Goal: Task Accomplishment & Management: Manage account settings

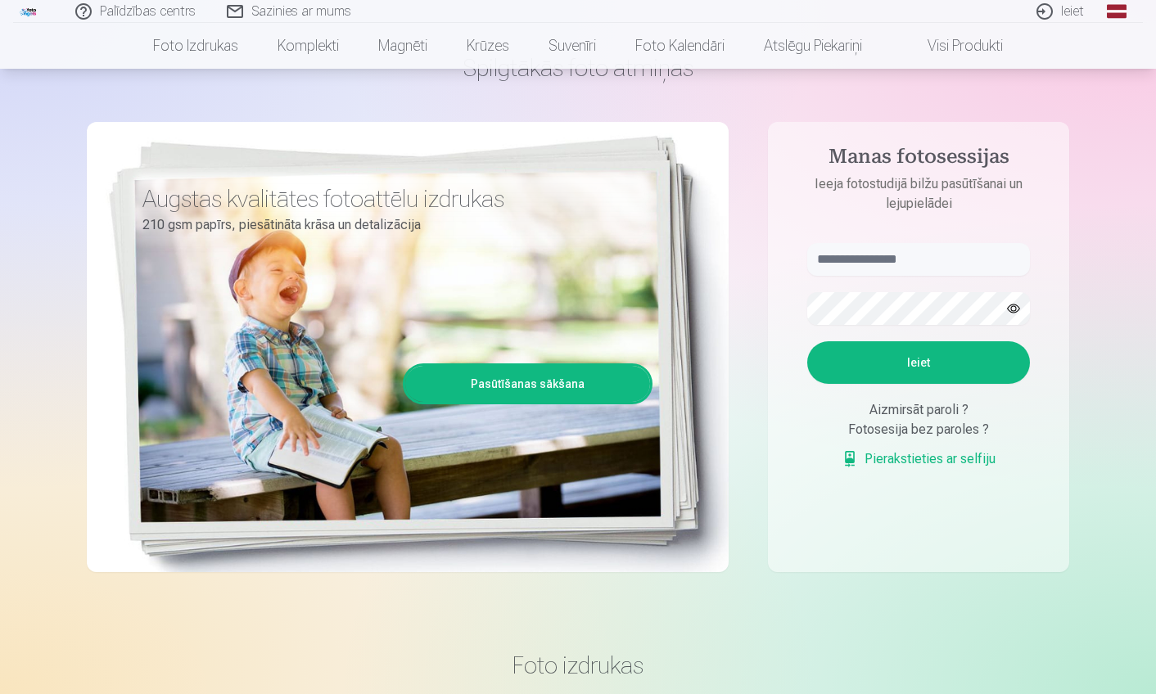
scroll to position [82, 0]
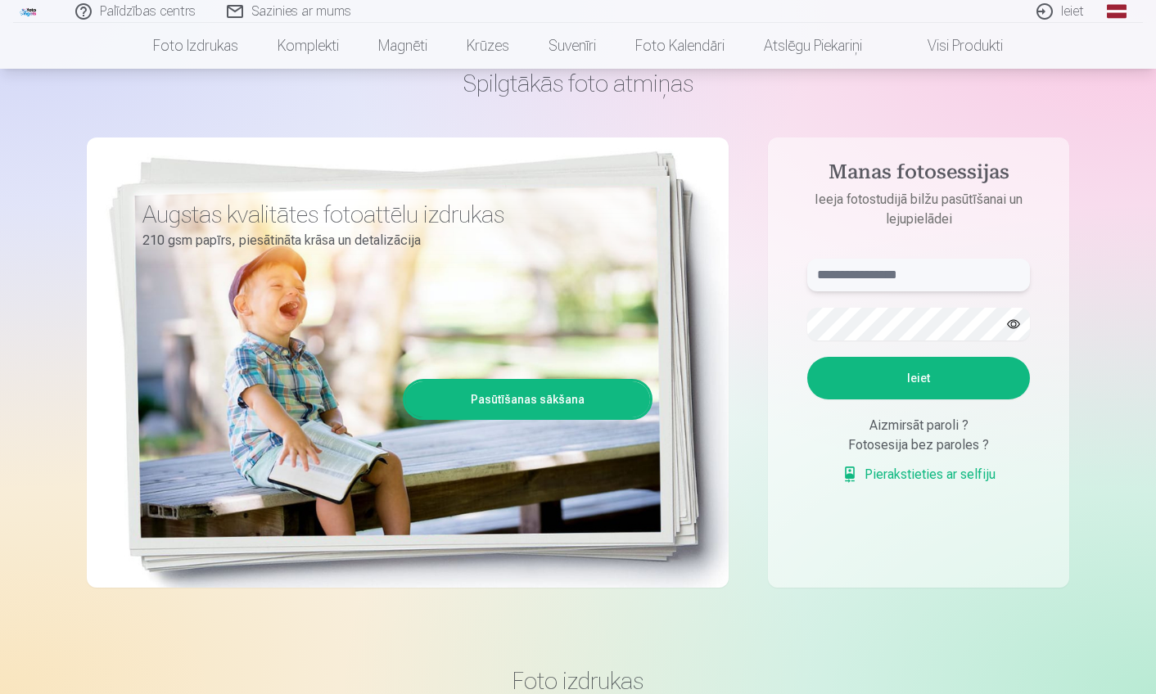
click at [866, 285] on input "text" at bounding box center [918, 275] width 223 height 33
type input "**********"
click at [949, 379] on button "Ieiet" at bounding box center [918, 378] width 223 height 43
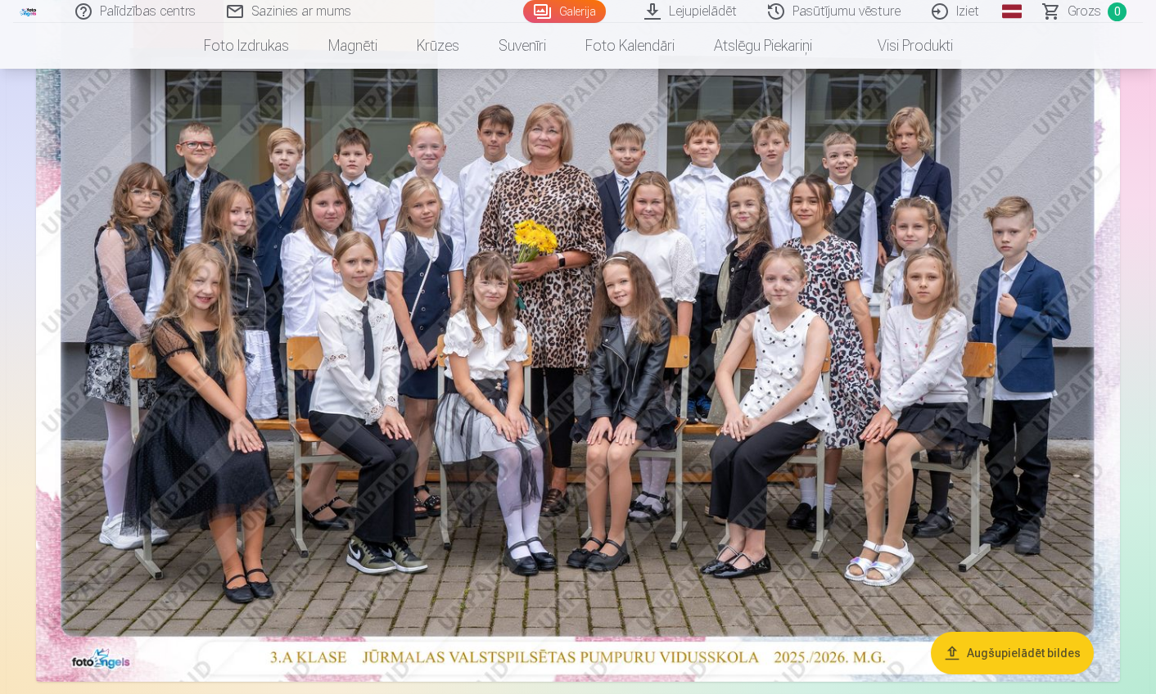
scroll to position [82, 0]
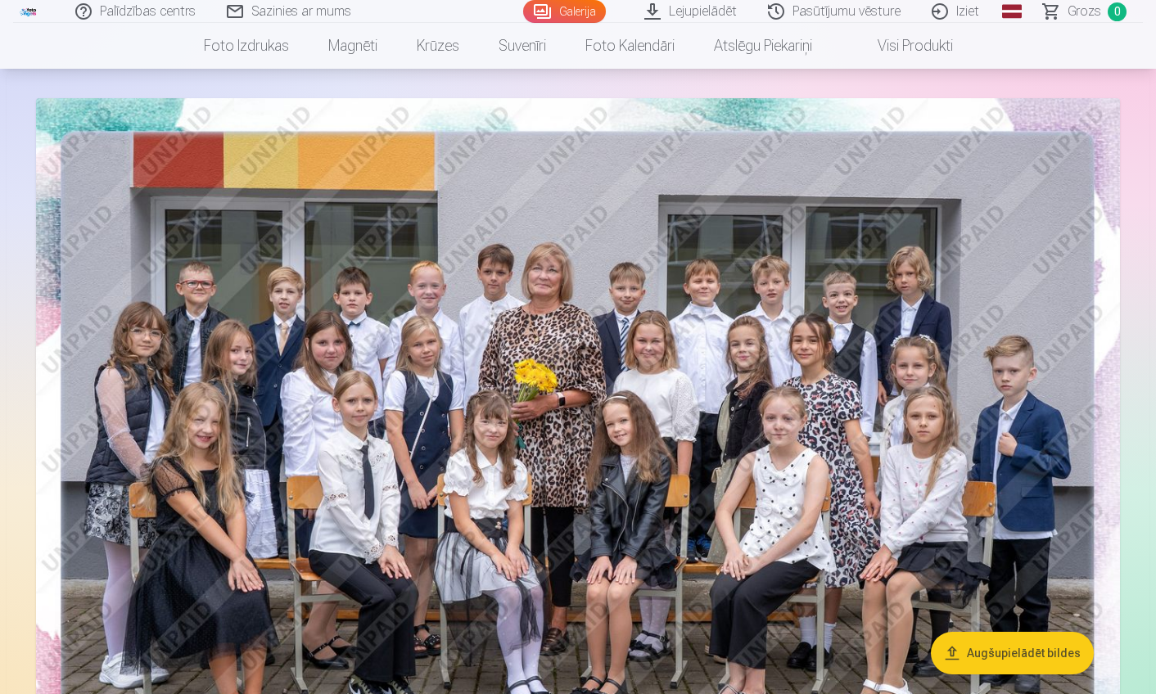
click at [710, 392] on img at bounding box center [578, 459] width 1084 height 723
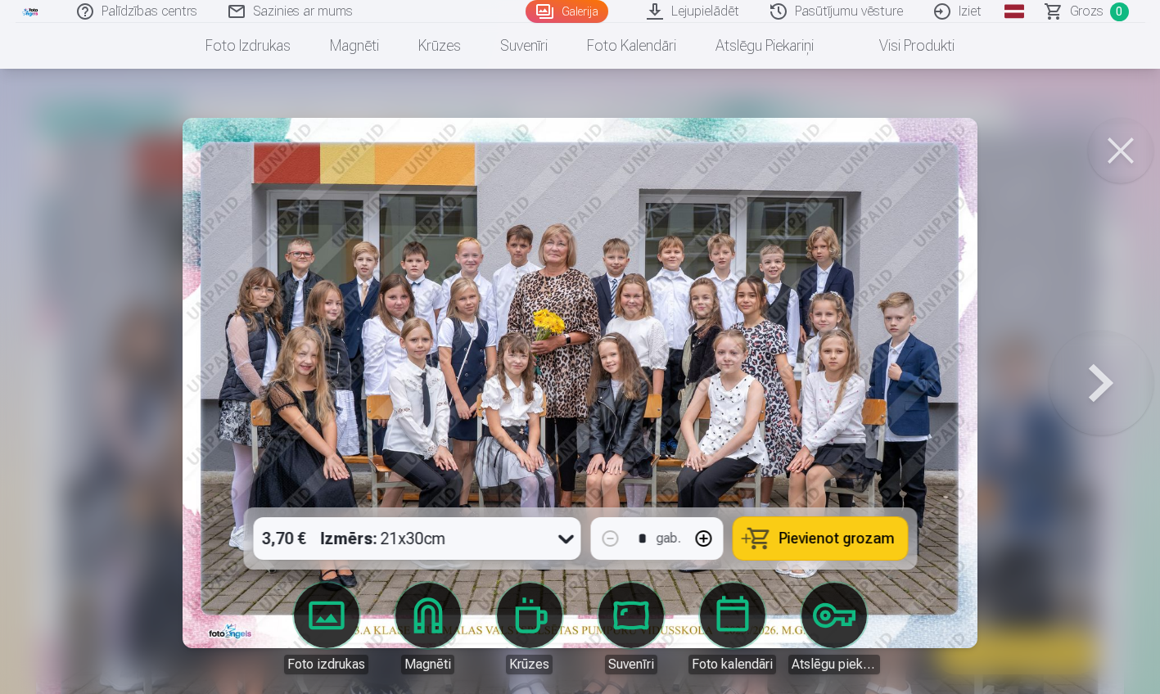
click at [1112, 379] on button at bounding box center [1101, 383] width 105 height 216
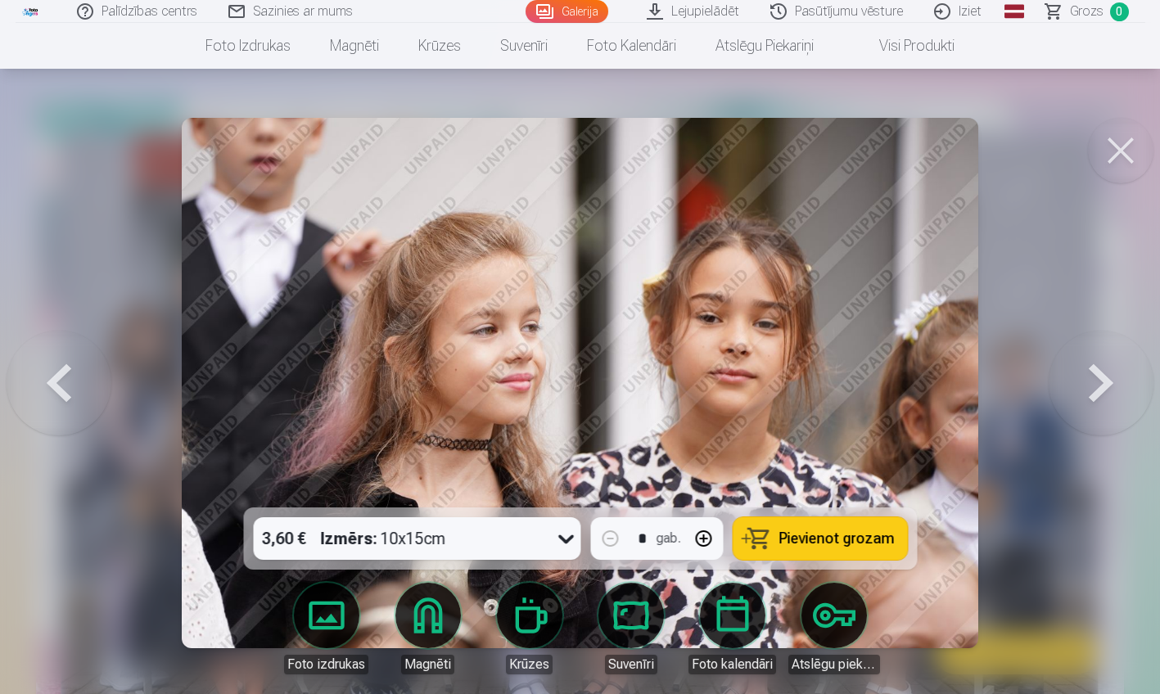
click at [1112, 379] on button at bounding box center [1101, 383] width 105 height 216
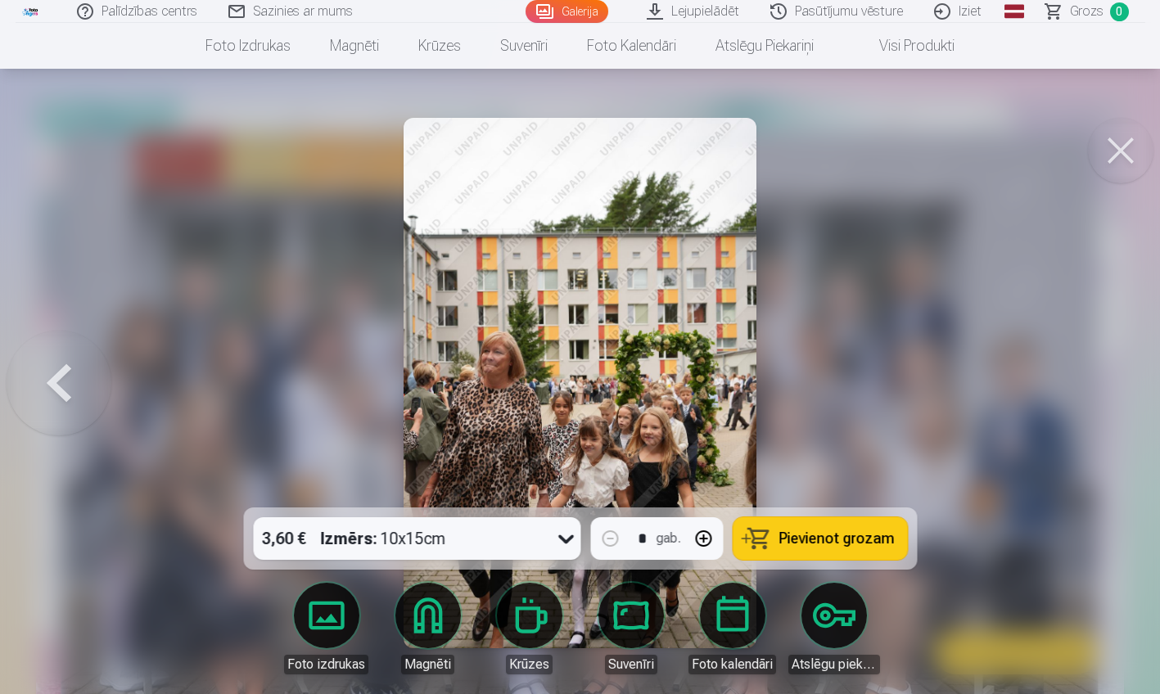
click at [1112, 379] on div at bounding box center [580, 347] width 1160 height 694
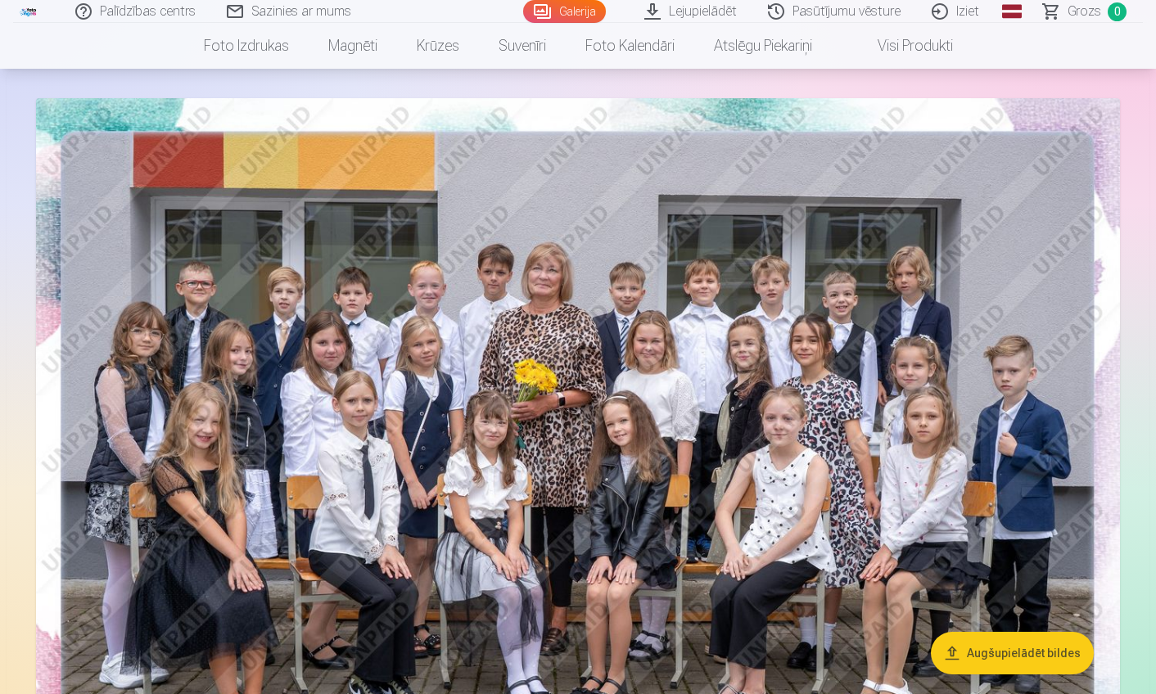
click at [968, 18] on link "Iziet" at bounding box center [956, 11] width 79 height 23
